Goal: Information Seeking & Learning: Learn about a topic

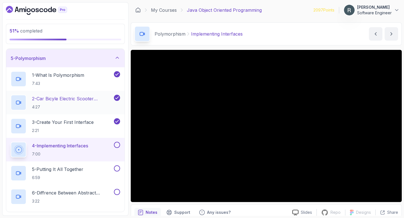
scroll to position [74, 0]
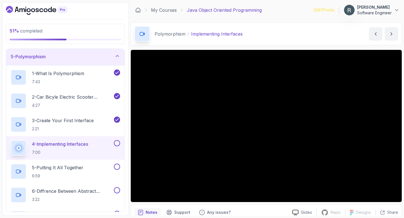
click at [119, 144] on button at bounding box center [117, 143] width 6 height 6
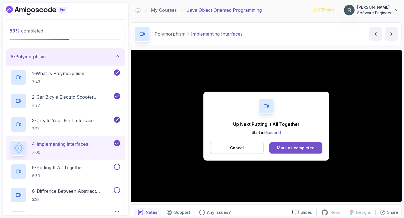
click at [316, 150] on button "Mark as completed" at bounding box center [295, 148] width 53 height 11
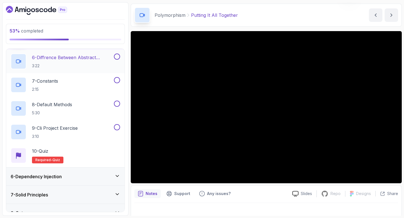
scroll to position [218, 0]
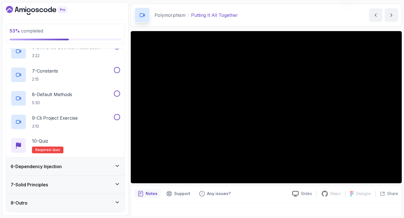
click at [63, 188] on div "7 - Solid Principles" at bounding box center [65, 185] width 109 height 7
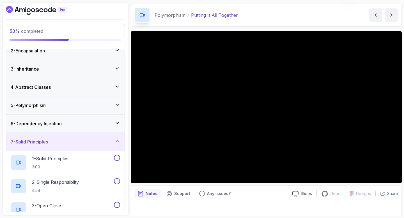
scroll to position [0, 0]
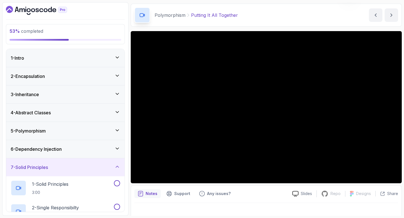
click at [61, 152] on h3 "6 - Dependency Injection" at bounding box center [36, 149] width 51 height 7
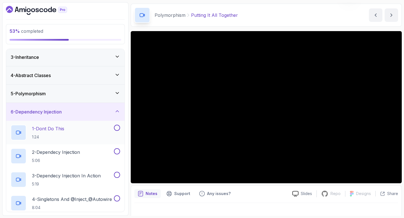
scroll to position [33, 0]
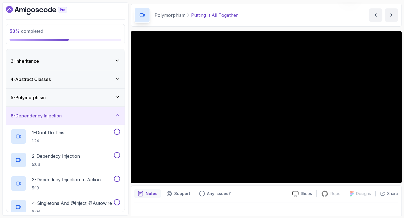
click at [55, 98] on div "5 - Polymorphism" at bounding box center [65, 97] width 109 height 7
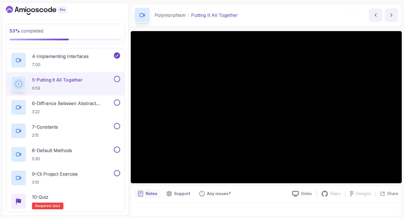
scroll to position [161, 0]
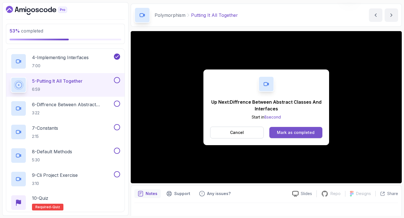
click at [297, 132] on div "Mark as completed" at bounding box center [296, 133] width 38 height 6
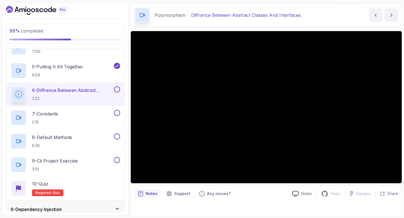
scroll to position [176, 0]
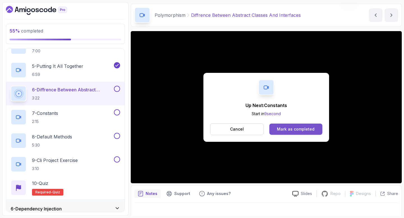
click at [304, 129] on div "Mark as completed" at bounding box center [296, 130] width 38 height 6
